Goal: Use online tool/utility: Use online tool/utility

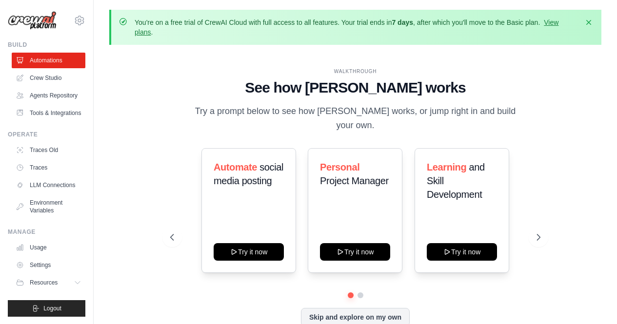
click at [0, 187] on div "[EMAIL_ADDRESS][DOMAIN_NAME] Settings Build Automations" at bounding box center [47, 162] width 94 height 324
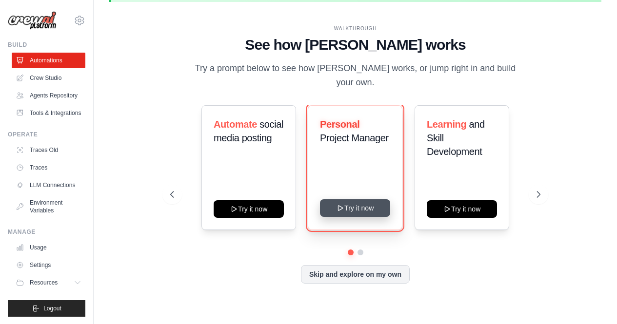
click at [369, 204] on button "Try it now" at bounding box center [355, 209] width 70 height 18
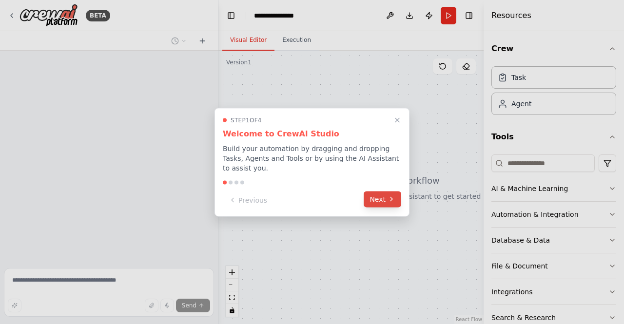
click at [376, 197] on button "Next" at bounding box center [383, 199] width 38 height 16
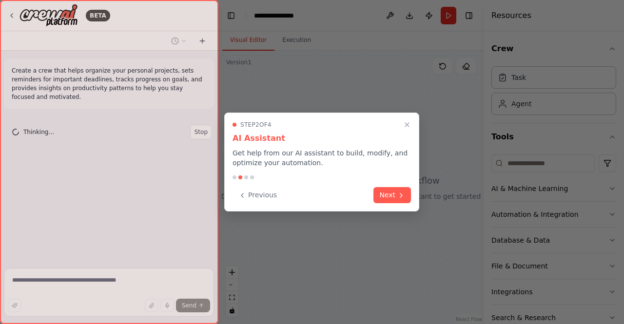
click at [376, 197] on button "Next" at bounding box center [393, 195] width 38 height 16
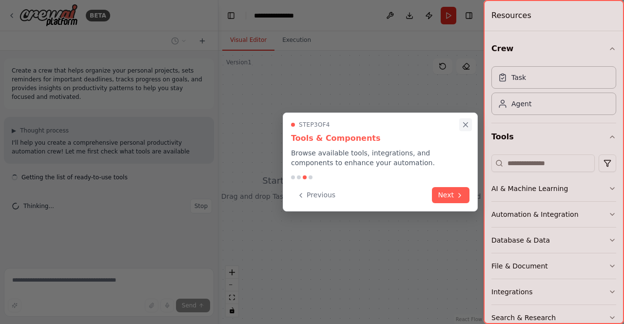
click at [461, 127] on icon "Close walkthrough" at bounding box center [465, 124] width 9 height 9
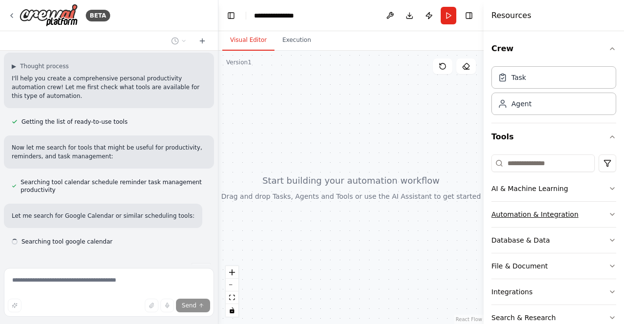
scroll to position [84, 0]
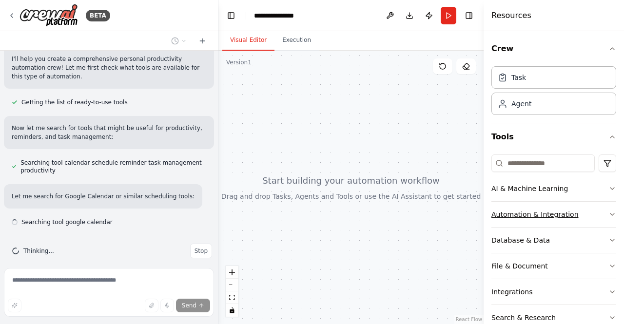
click at [581, 210] on button "Automation & Integration" at bounding box center [554, 214] width 125 height 25
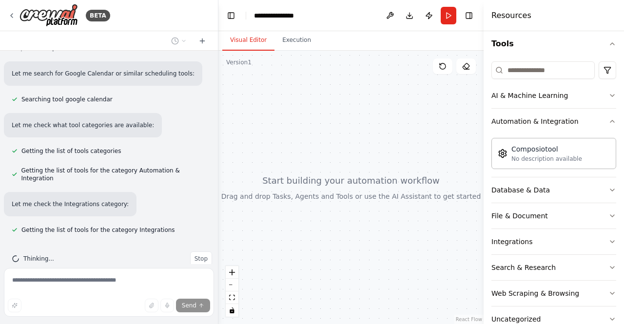
scroll to position [87, 0]
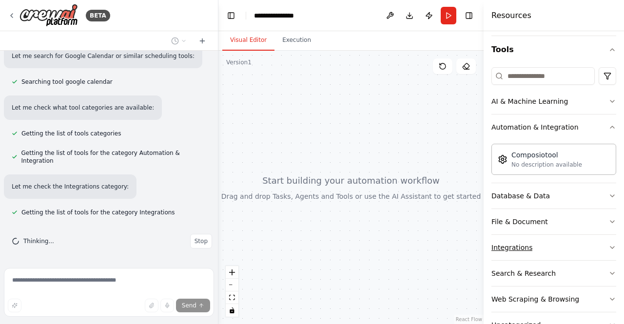
click at [514, 243] on div "Integrations" at bounding box center [512, 248] width 41 height 10
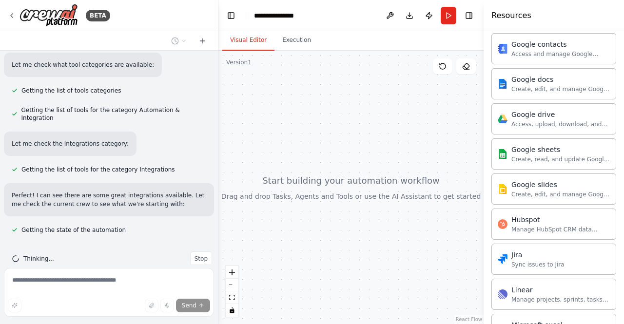
scroll to position [0, 0]
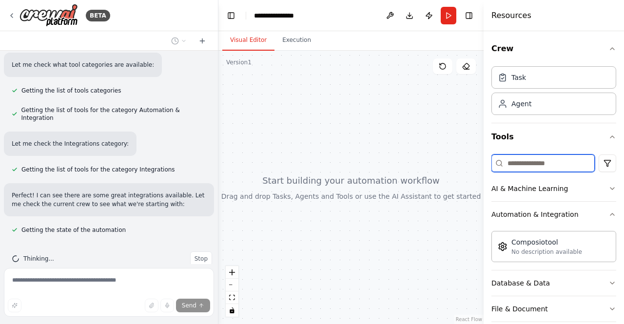
click at [537, 159] on input at bounding box center [543, 164] width 103 height 18
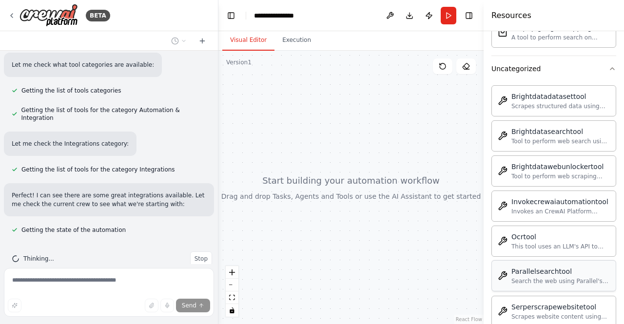
scroll to position [341, 0]
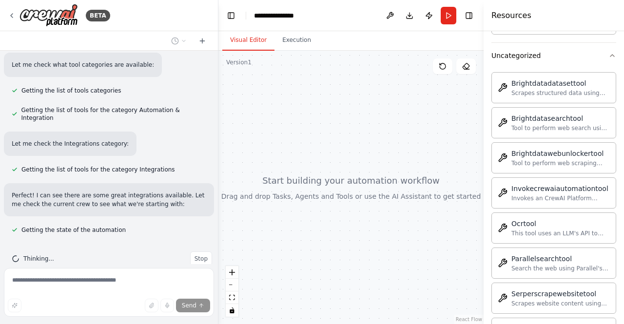
type input "***"
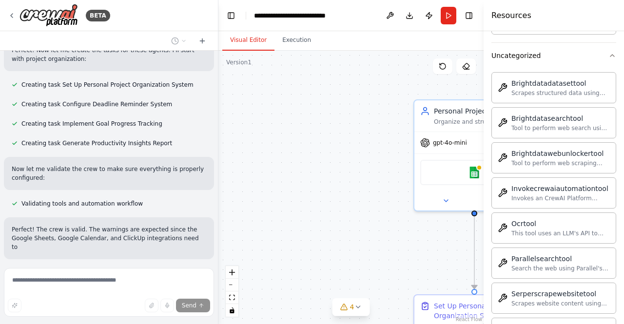
scroll to position [956, 0]
